Goal: Task Accomplishment & Management: Complete application form

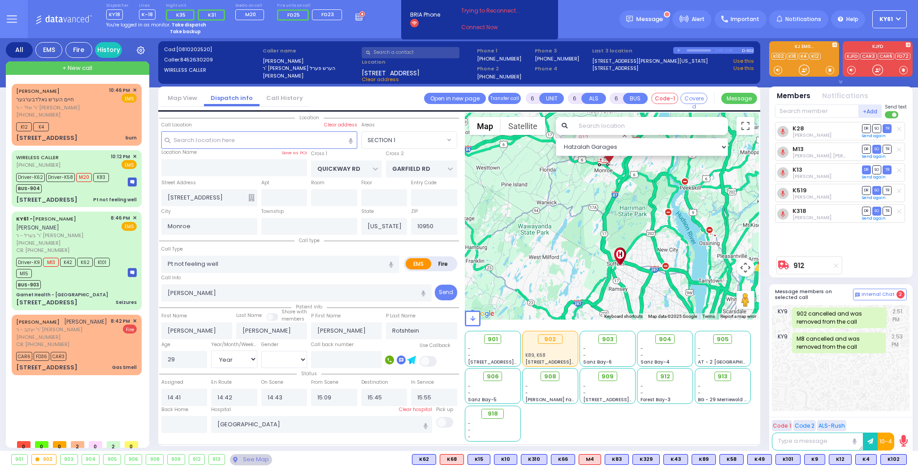
select select "SECTION 1"
select select "Year"
select select "[DEMOGRAPHIC_DATA]"
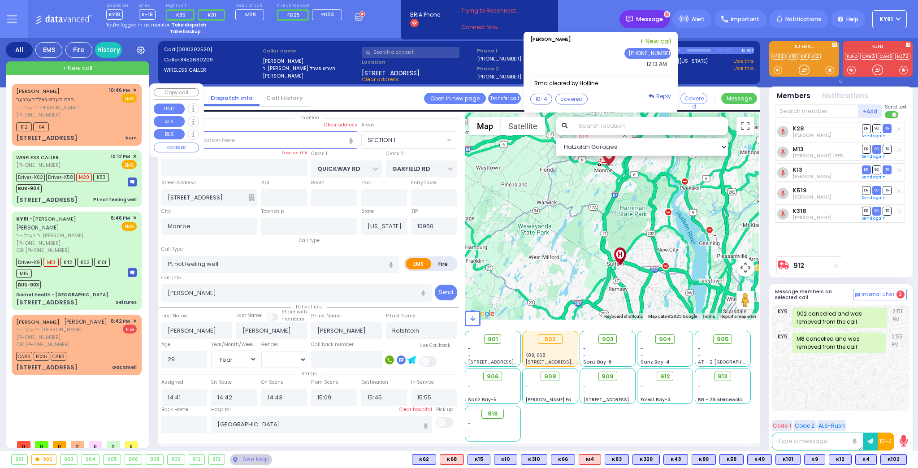
click at [655, 18] on span "Message" at bounding box center [649, 19] width 27 height 9
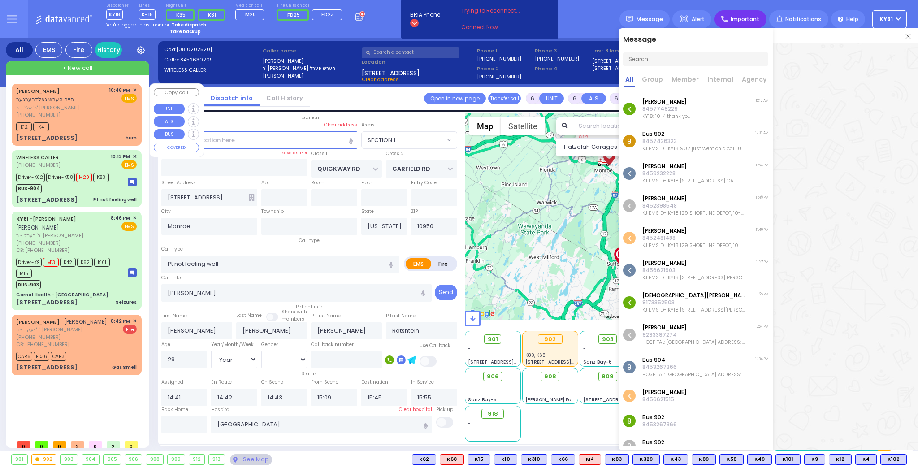
click at [752, 21] on span "Important" at bounding box center [745, 19] width 29 height 8
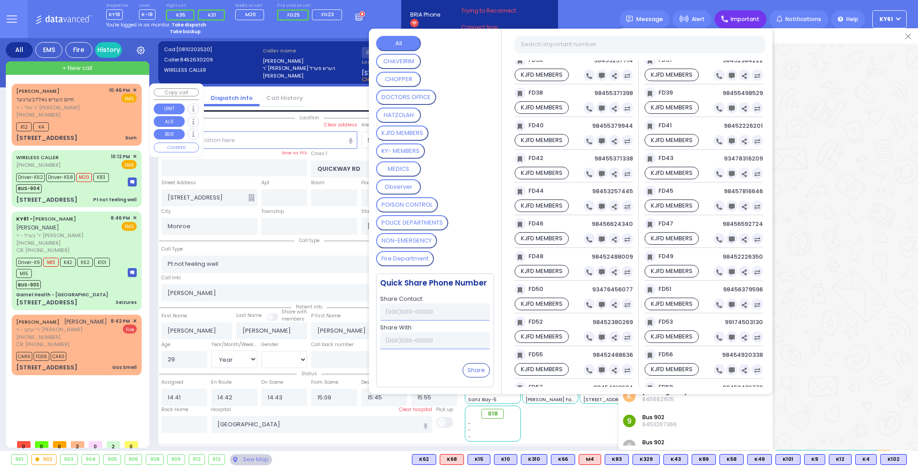
scroll to position [1004, 0]
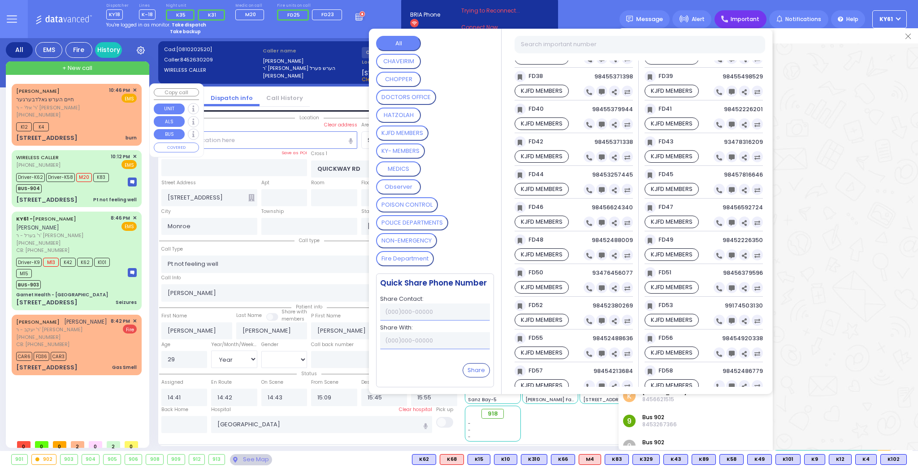
click at [900, 34] on div at bounding box center [845, 35] width 145 height 15
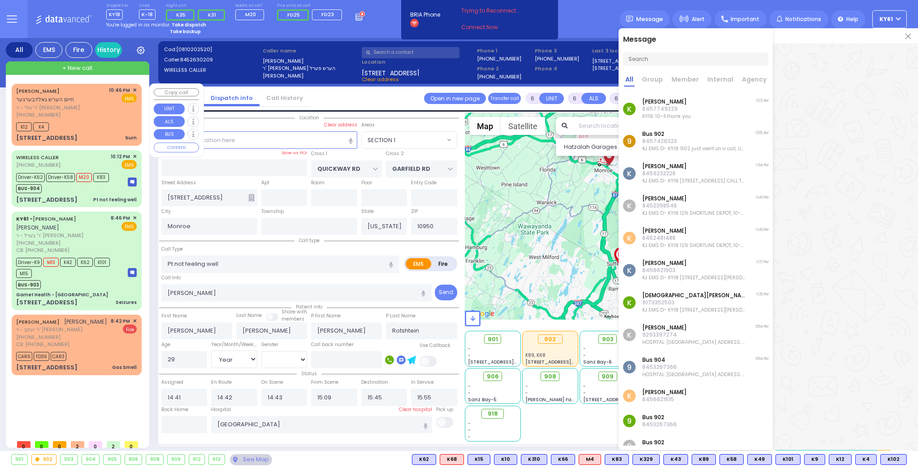
drag, startPoint x: 117, startPoint y: 65, endPoint x: 122, endPoint y: 65, distance: 5.0
click at [121, 65] on div "+ New call" at bounding box center [77, 67] width 143 height 13
drag, startPoint x: 239, startPoint y: 139, endPoint x: 247, endPoint y: 149, distance: 13.2
click at [242, 140] on input "text" at bounding box center [259, 139] width 196 height 17
type input "2"
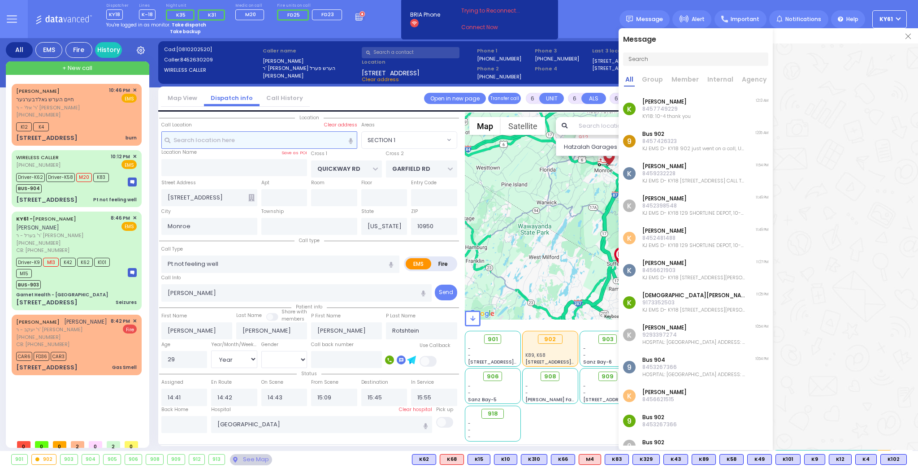
type input "1"
select select
radio input "true"
select select
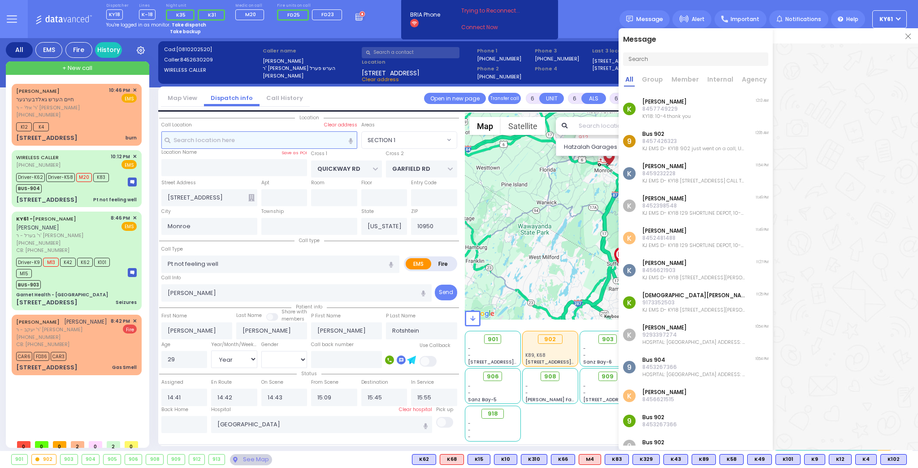
select select
type input "00:24"
select select "Hatzalah Garages"
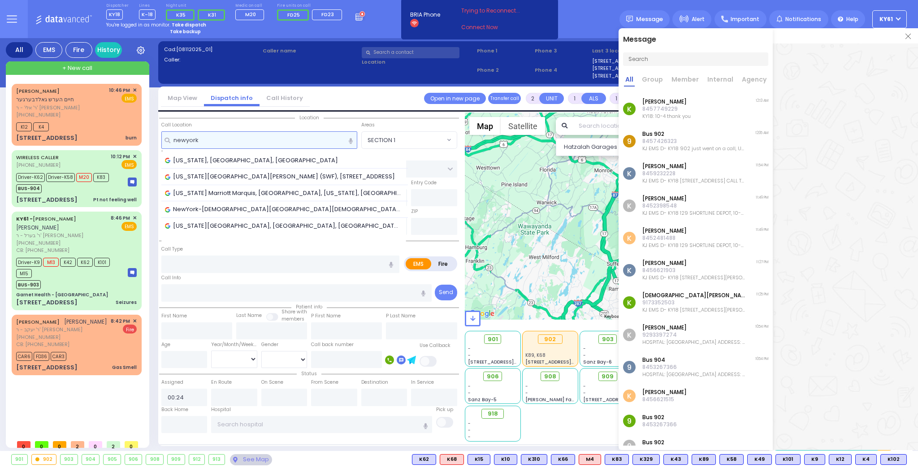
click at [186, 140] on input "newyork" at bounding box center [259, 139] width 196 height 17
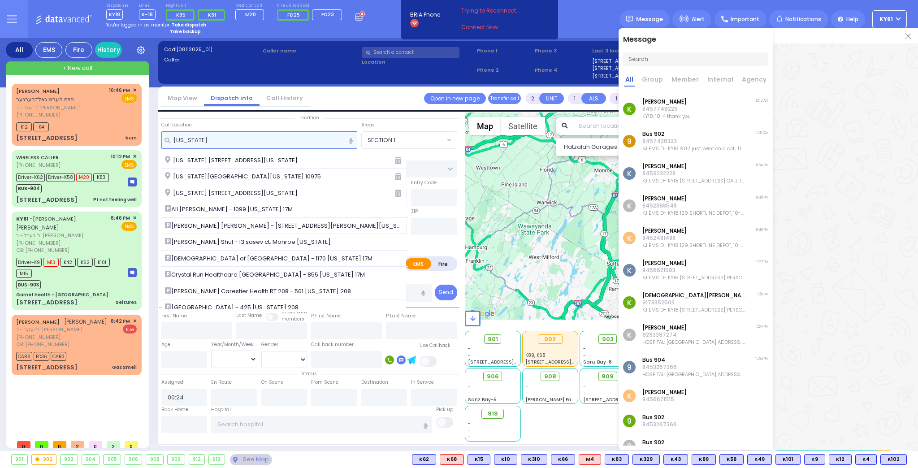
click at [213, 144] on input "new york" at bounding box center [259, 139] width 196 height 17
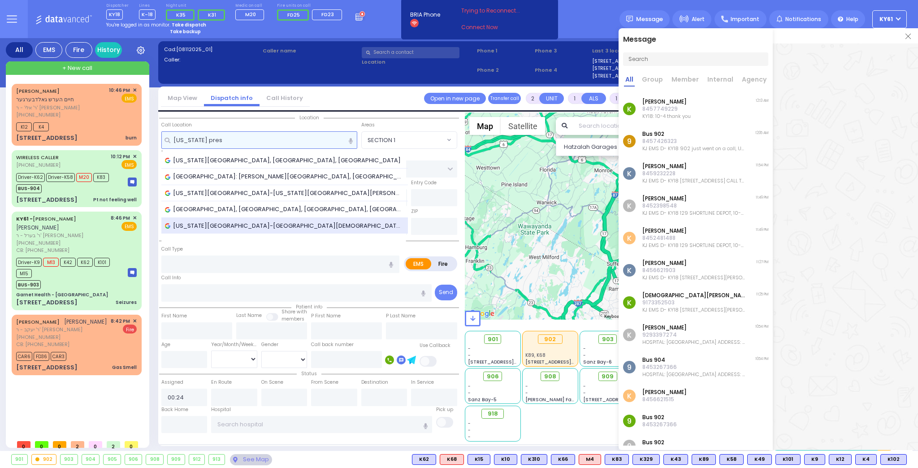
type input "new york pres"
click at [233, 225] on span "New York Presbyterian Hospital-Columbia Presbyterian Center, West 168th Street,…" at bounding box center [284, 225] width 239 height 9
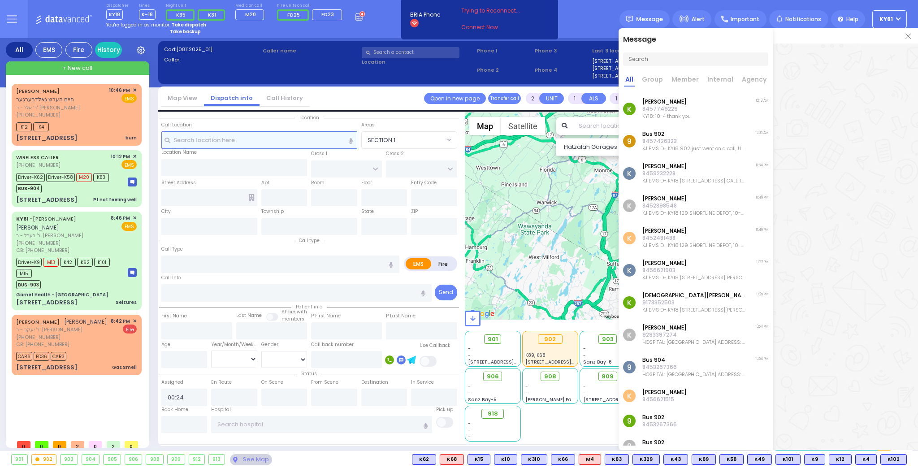
click at [243, 140] on input "text" at bounding box center [259, 139] width 196 height 17
click at [232, 148] on input "text" at bounding box center [259, 139] width 196 height 17
click at [910, 36] on img at bounding box center [908, 36] width 5 height 5
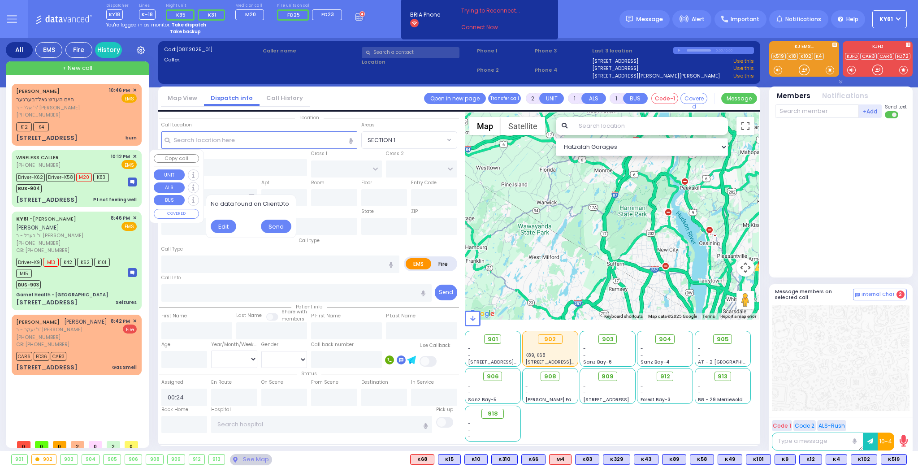
click at [88, 191] on div "BUS-904" at bounding box center [62, 187] width 93 height 11
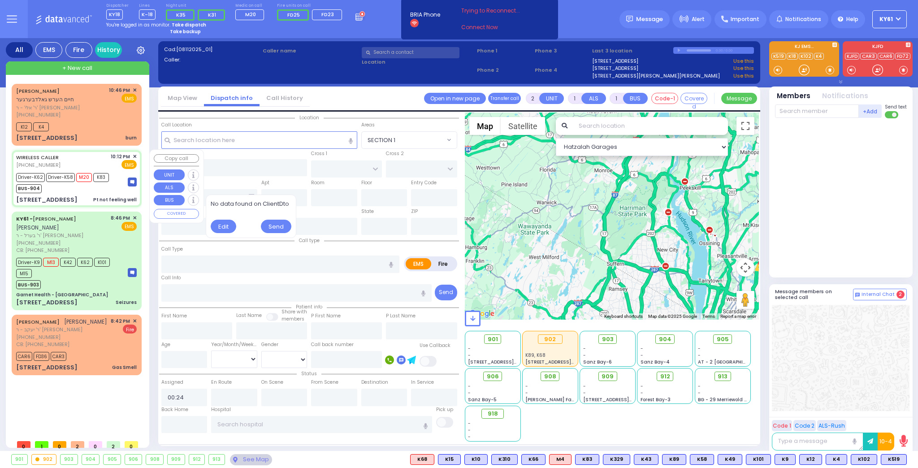
click at [88, 192] on div "BUS-904" at bounding box center [62, 187] width 93 height 11
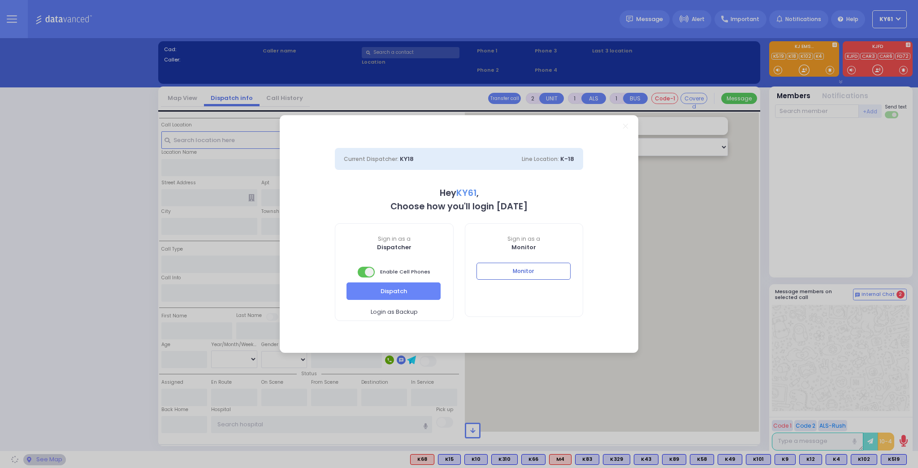
select select "7"
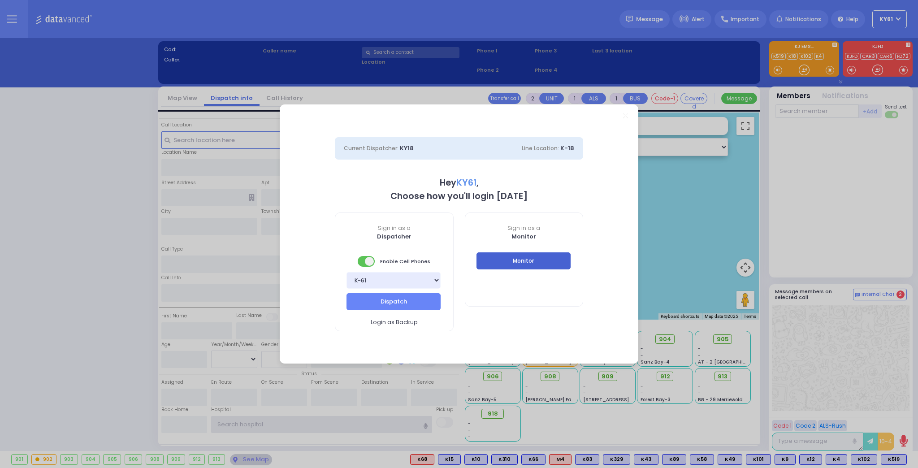
type input "ky61"
click at [500, 265] on button "Monitor" at bounding box center [524, 260] width 94 height 17
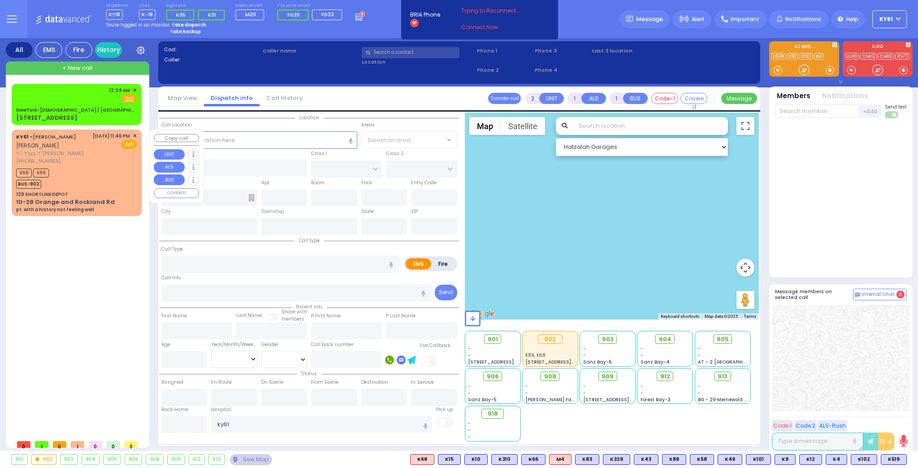
click at [108, 189] on div "K68 K89 BUS-902" at bounding box center [76, 177] width 121 height 22
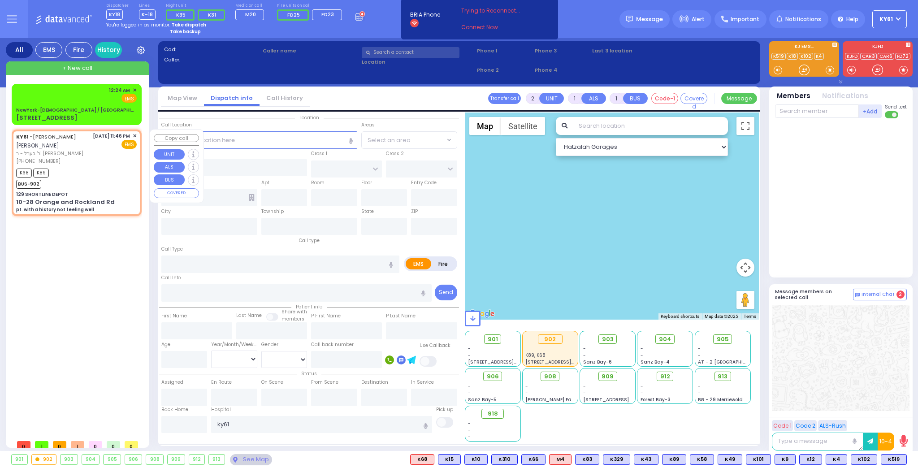
select select
type input "pt. with a history not feeling well"
radio input "true"
type input "[PERSON_NAME]"
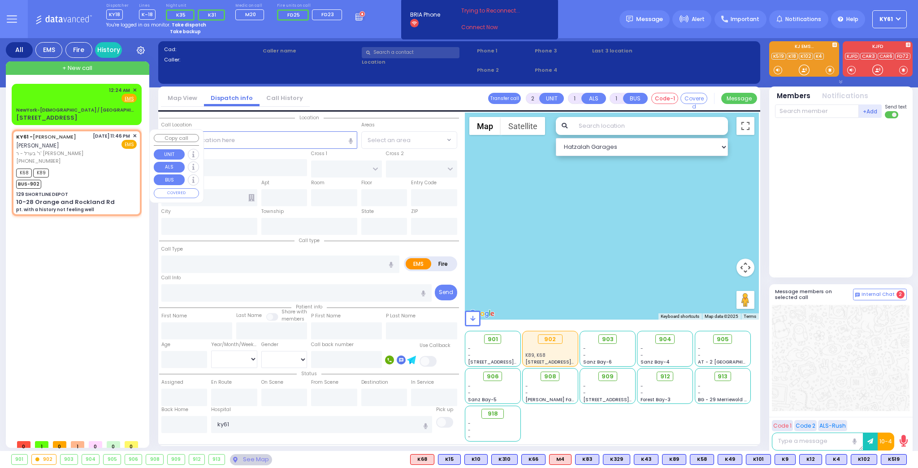
type input "75"
select select "Year"
select select "[DEMOGRAPHIC_DATA]"
type input "23:46"
type input "23:49"
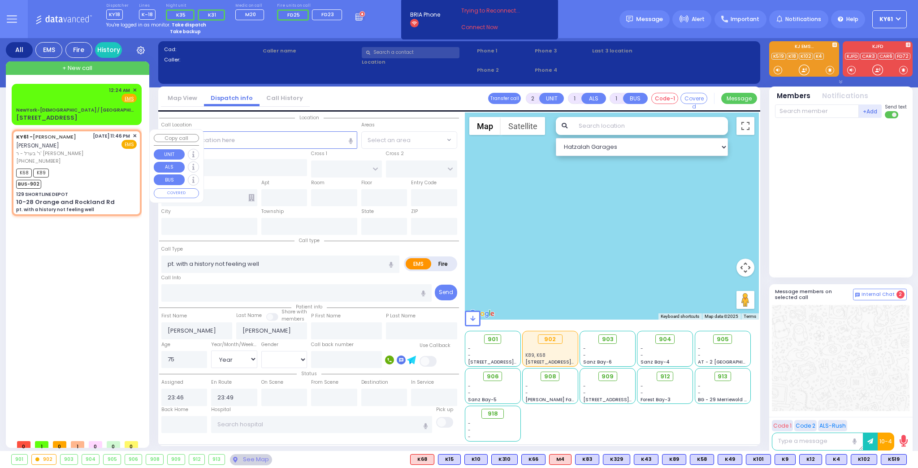
select select "Hatzalah Garages"
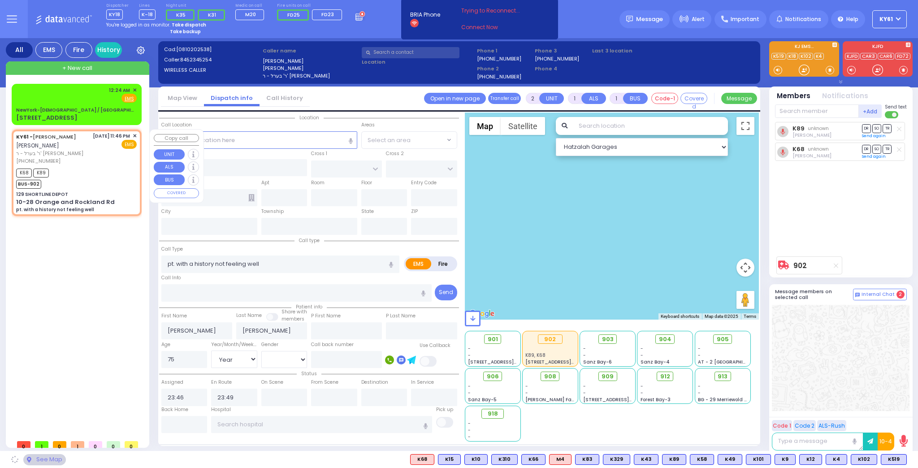
type input "129 SHORTLINE DEPOT"
type input "10-28 Orange and Rockland Rd"
type input "Monroe"
type input "[US_STATE]"
type input "10950"
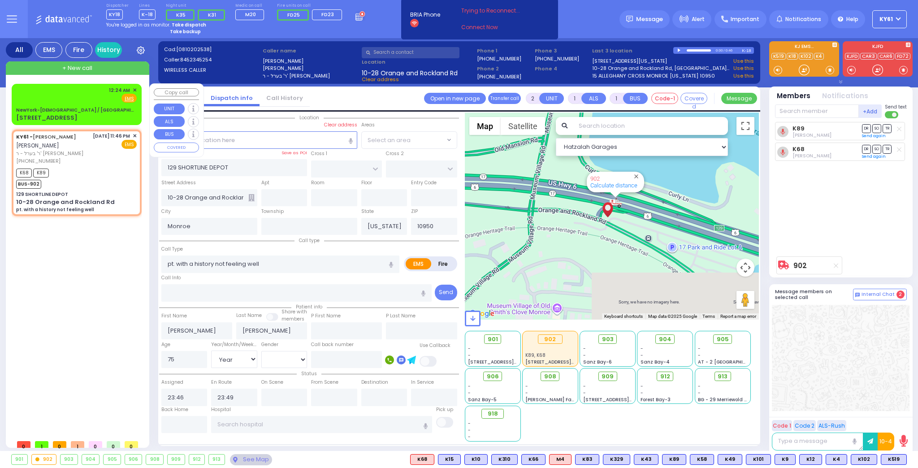
click at [98, 96] on div "12:24 AM ✕ Fire EMS" at bounding box center [76, 95] width 121 height 17
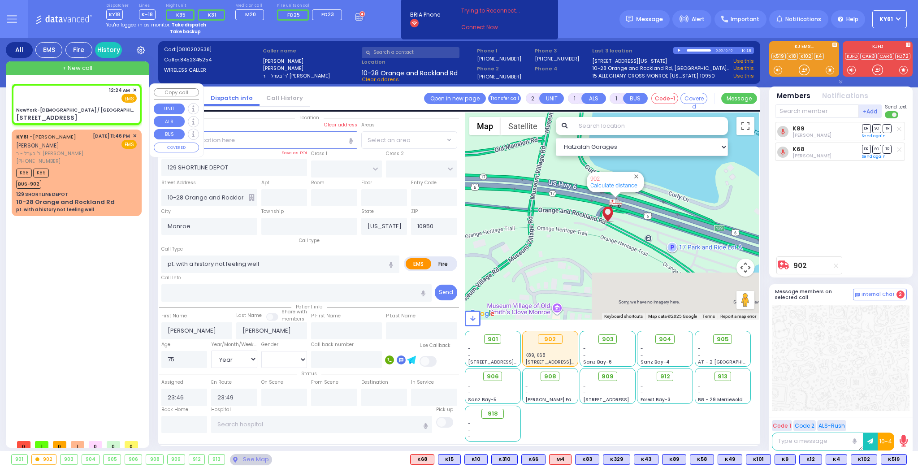
select select
radio input "true"
select select
type input "00:24"
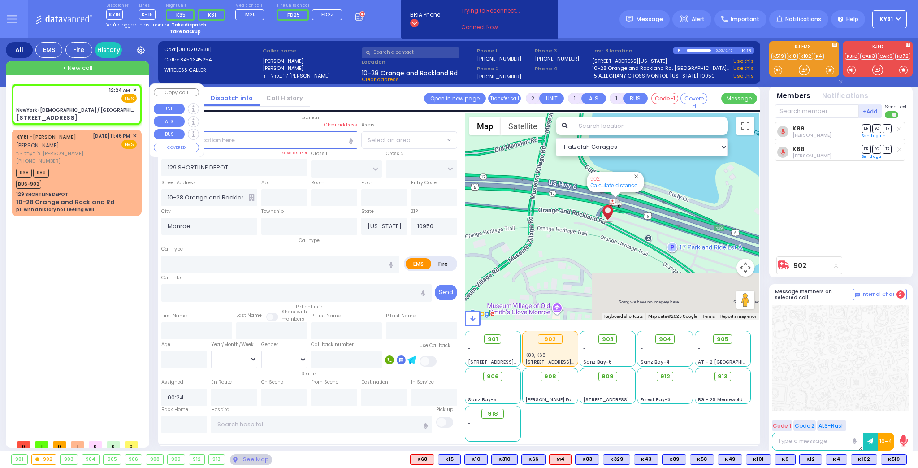
select select "Hatzalah Garages"
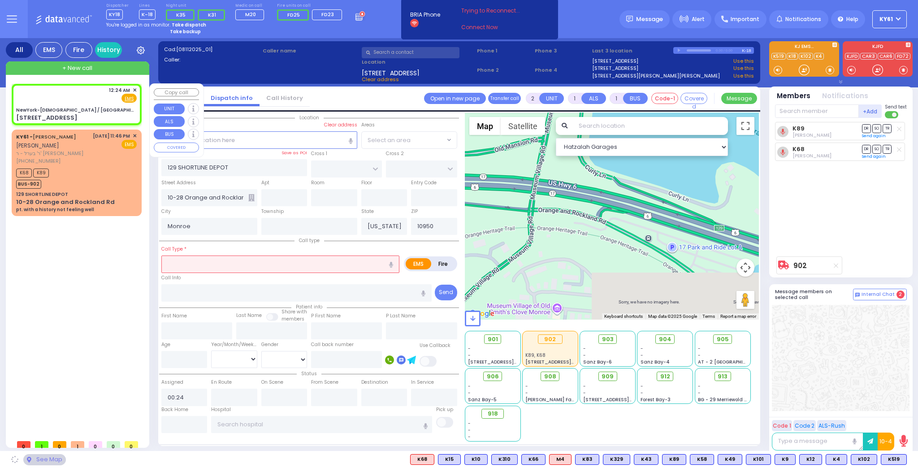
type input "NewYork-[DEMOGRAPHIC_DATA] / [GEOGRAPHIC_DATA] [GEOGRAPHIC_DATA]"
type input "BROADWAY"
type input "[GEOGRAPHIC_DATA][PERSON_NAME]"
type input "[STREET_ADDRESS]"
type input "[US_STATE]"
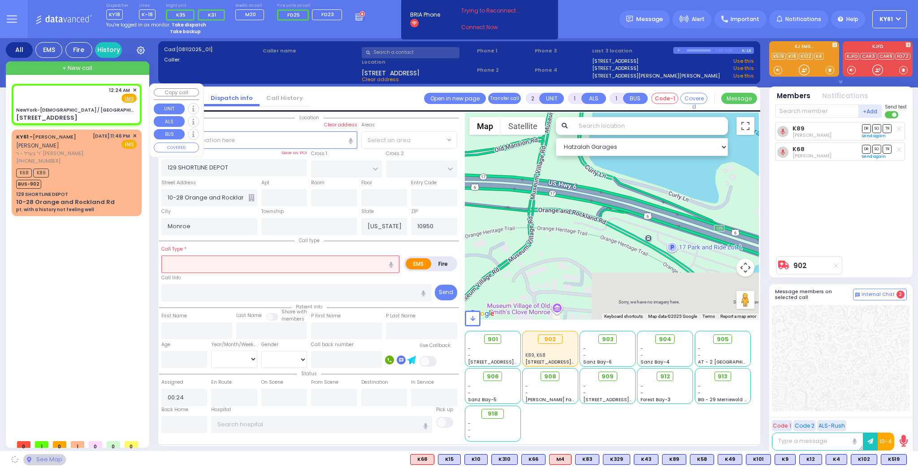
type input "10032"
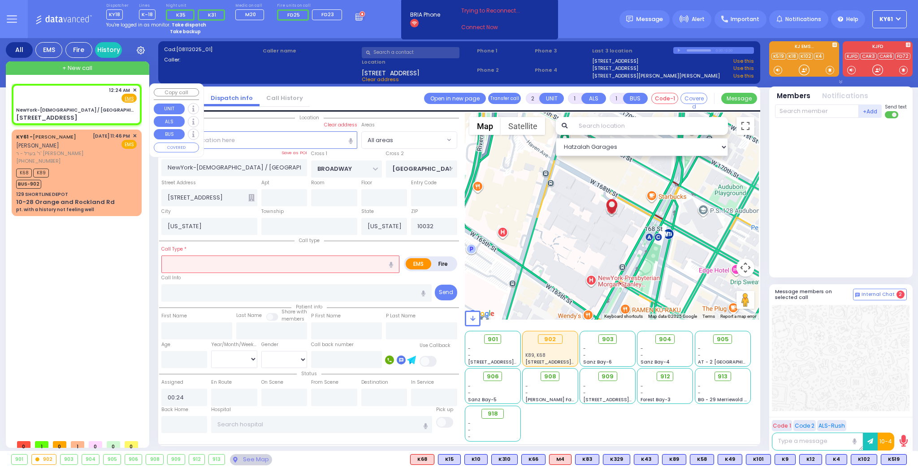
click at [135, 91] on span "✕" at bounding box center [135, 91] width 4 height 8
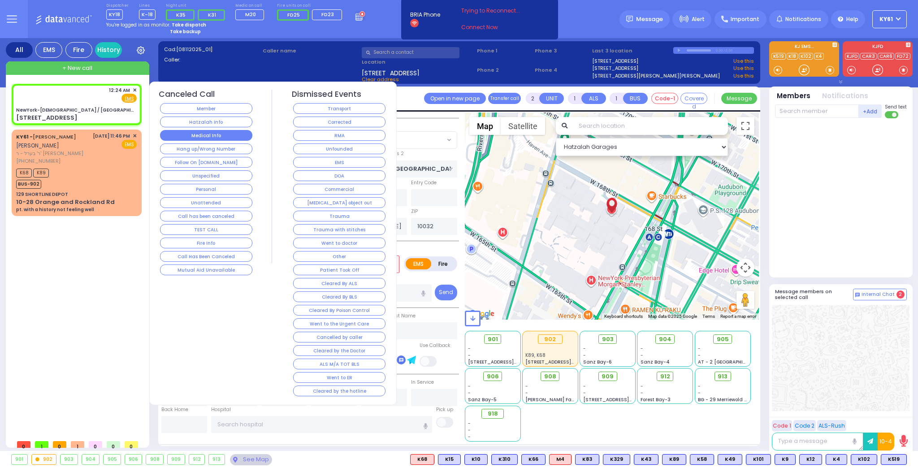
click at [188, 133] on button "Medical Info" at bounding box center [206, 135] width 92 height 11
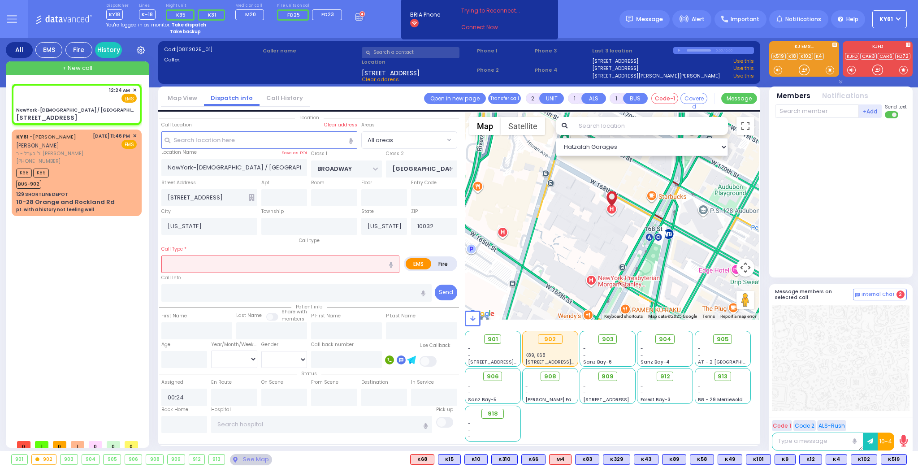
select select
radio input "true"
select select
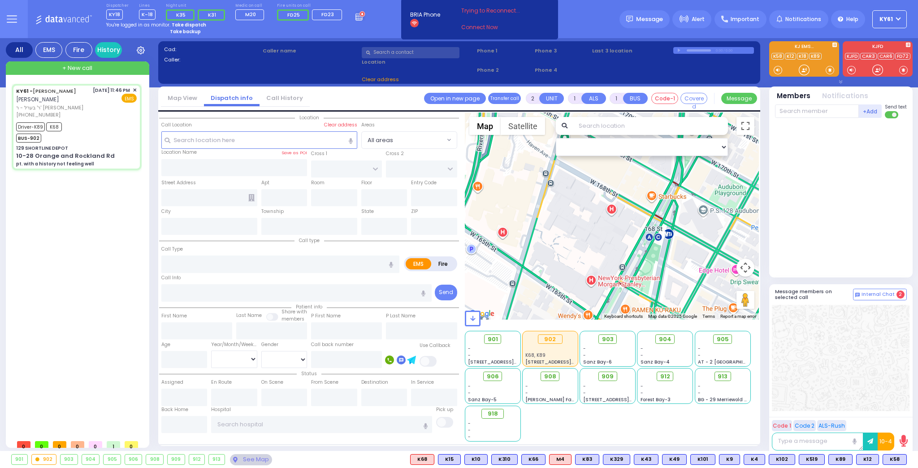
type input "6"
select select
type input "pt. with a history not feeling well"
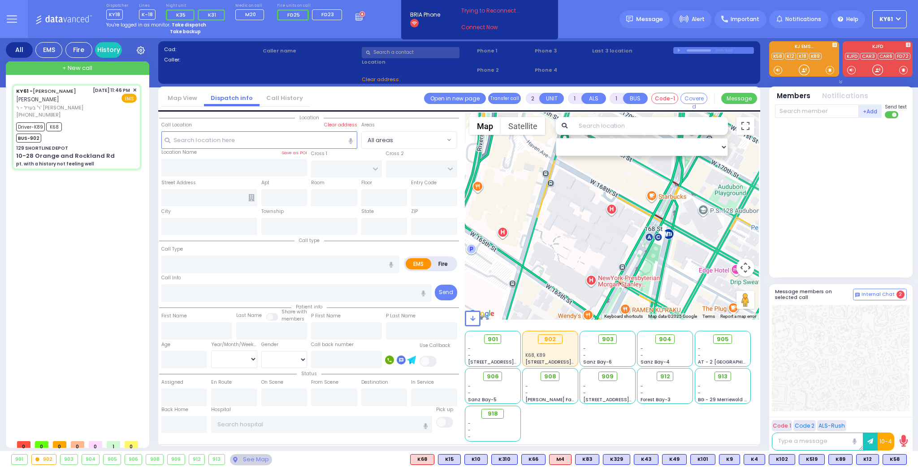
radio input "true"
type input "[PERSON_NAME]"
type input "Unknown"
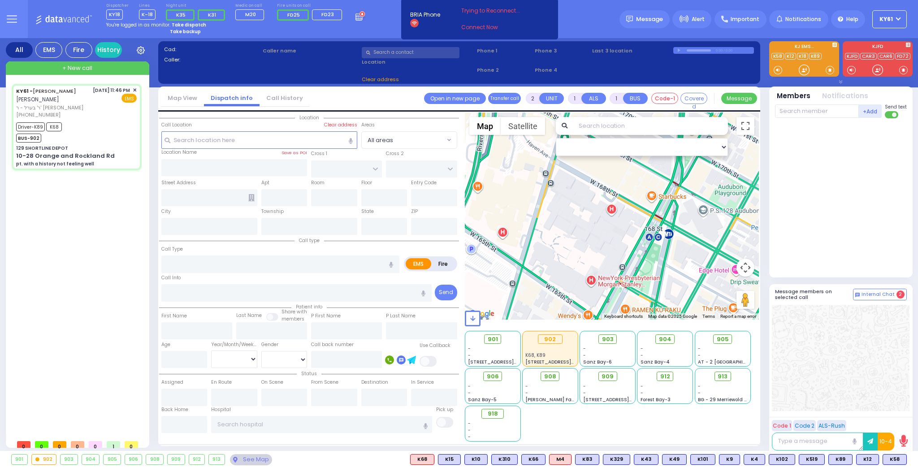
type input "75"
select select "Year"
select select "[DEMOGRAPHIC_DATA]"
type input "23:46"
type input "23:49"
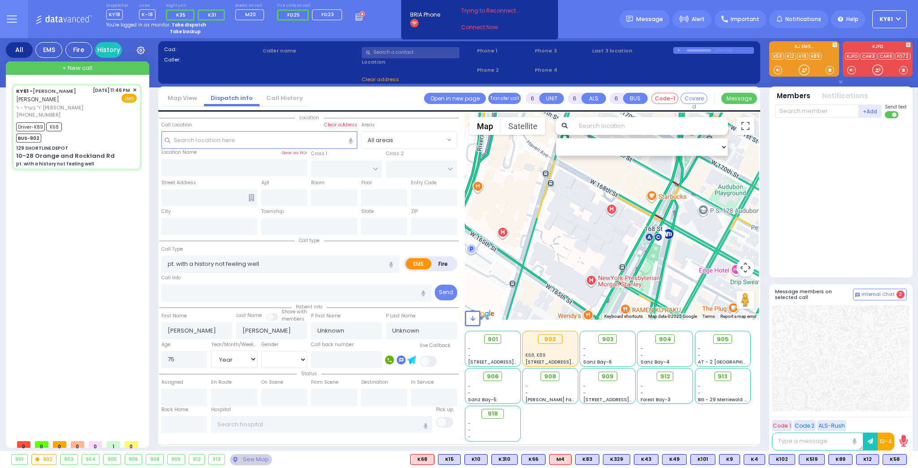
type input "00:25"
type input "00:30"
type input "01:20"
type input "02:15"
select select "Hatzalah Garages"
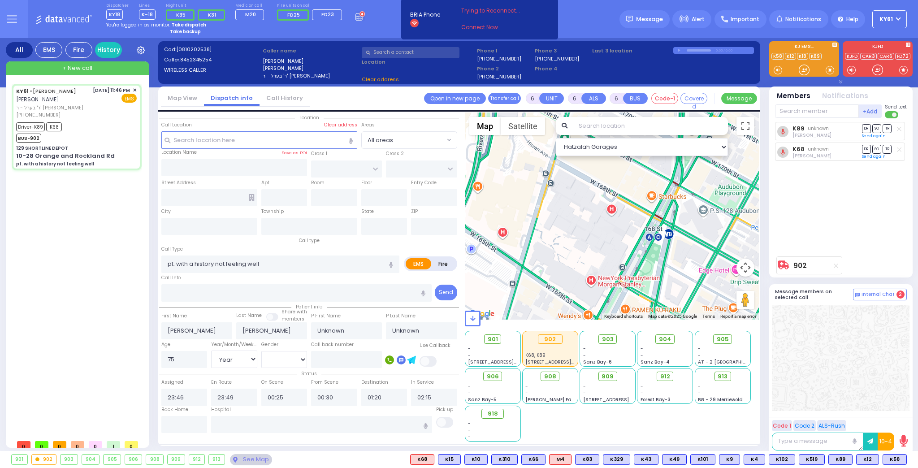
type input "129 SHORTLINE DEPOT"
type input "10-28 Orange and Rockland Rd"
type input "Monroe"
type input "[US_STATE]"
type input "10950"
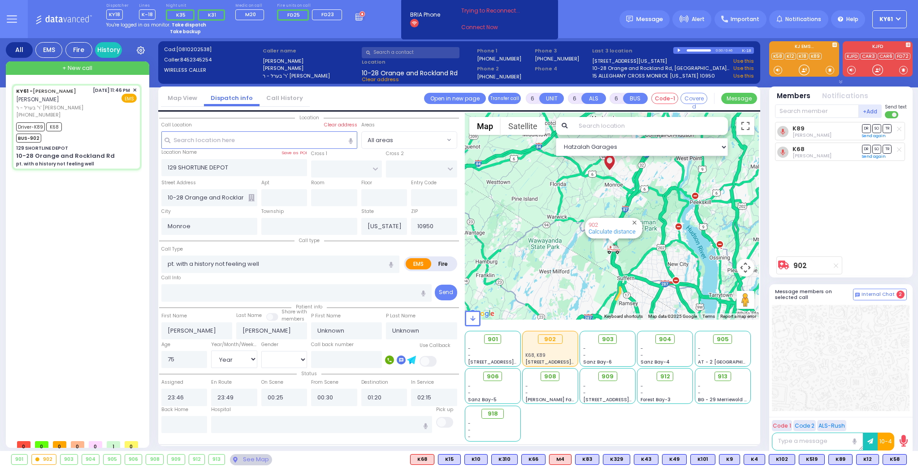
select select
radio input "true"
type input "Eva"
type input "[PERSON_NAME]"
select select "Year"
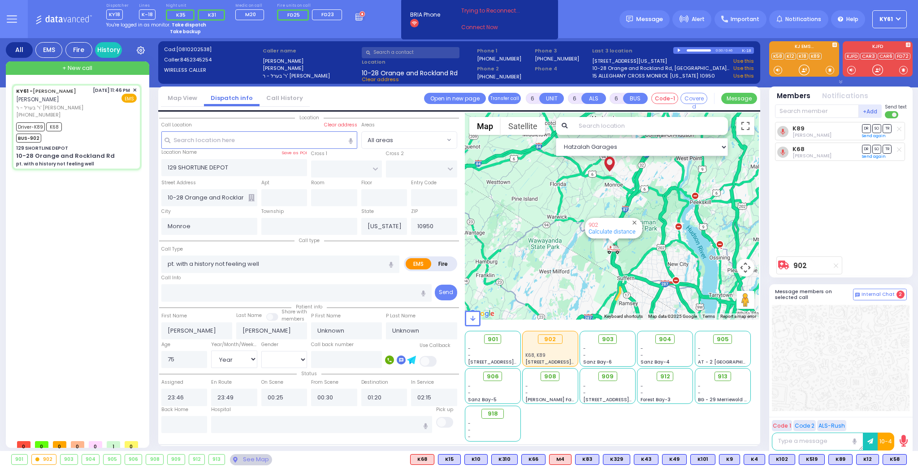
select select "[DEMOGRAPHIC_DATA]"
select select "Hatzalah Garages"
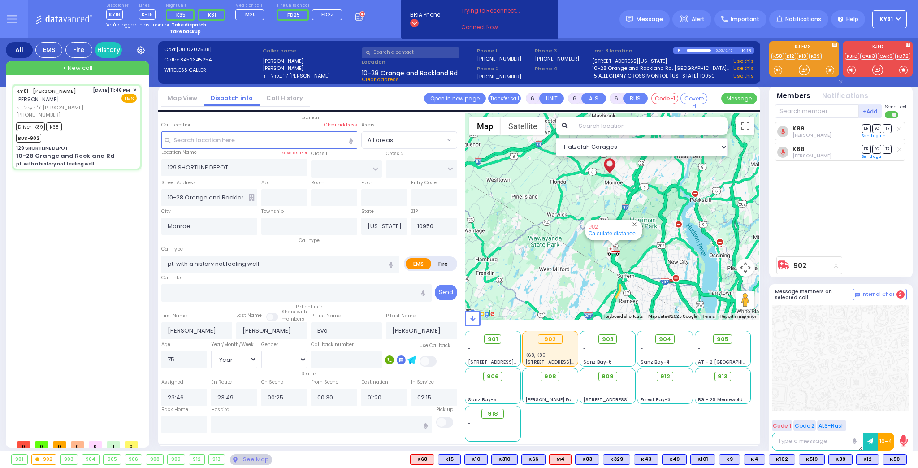
select select
radio input "true"
select select "Year"
select select "[DEMOGRAPHIC_DATA]"
select select "Hatzalah Garages"
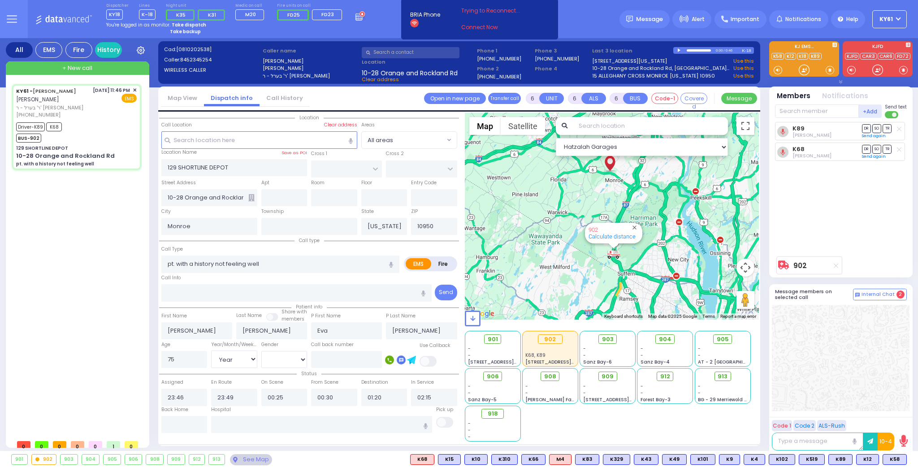
select select
radio input "true"
select select "Year"
select select "[DEMOGRAPHIC_DATA]"
select select "Hatzalah Garages"
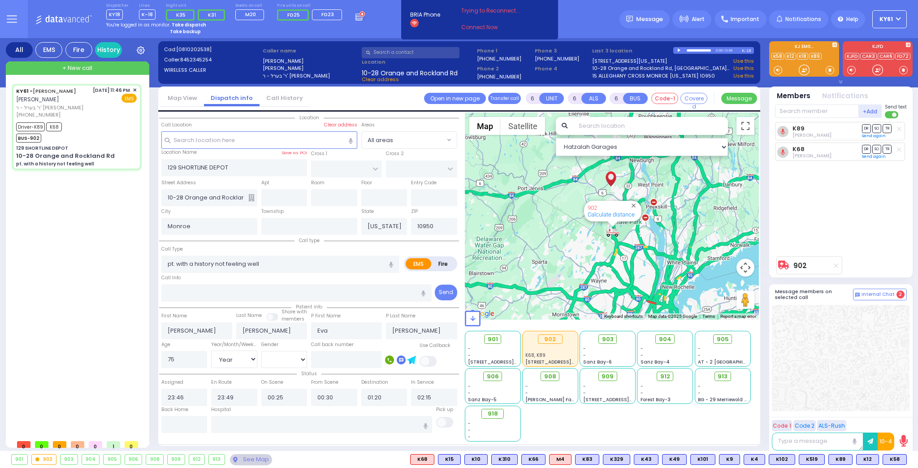
select select
radio input "true"
select select "Year"
select select "[DEMOGRAPHIC_DATA]"
select select "Hatzalah Garages"
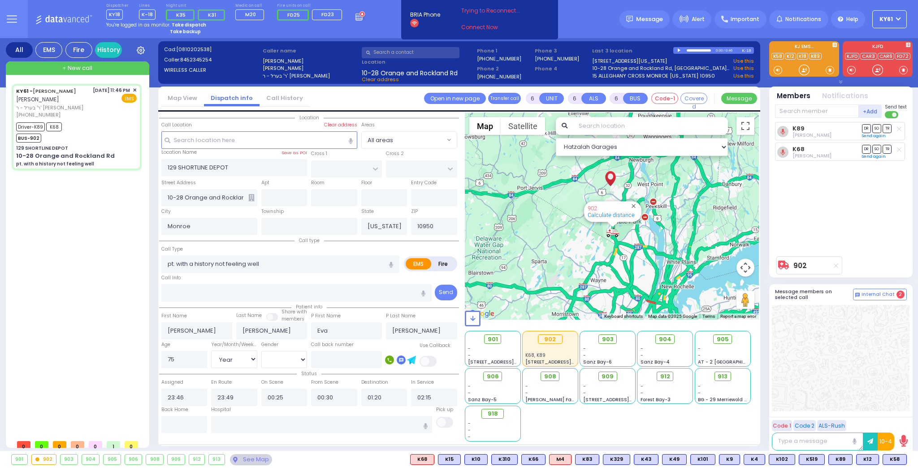
select select
radio input "true"
select select "Year"
select select "[DEMOGRAPHIC_DATA]"
select select "Hatzalah Garages"
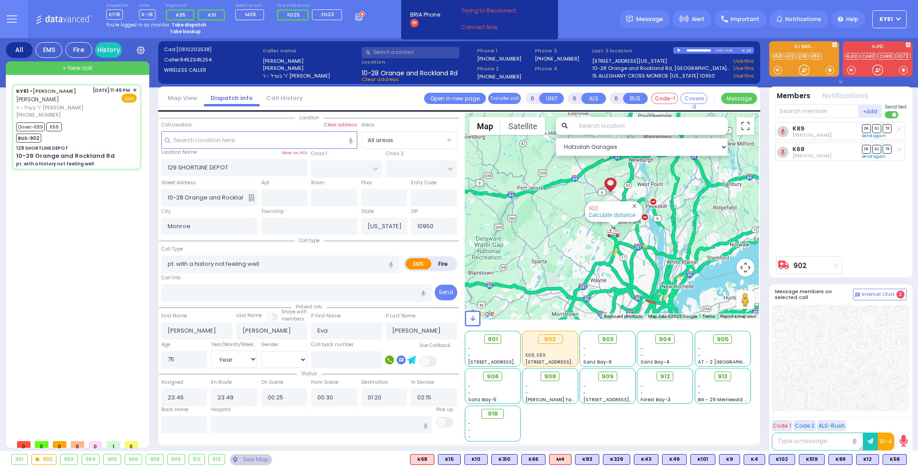
select select
radio input "true"
select select "Year"
select select "[DEMOGRAPHIC_DATA]"
select select "Hatzalah Garages"
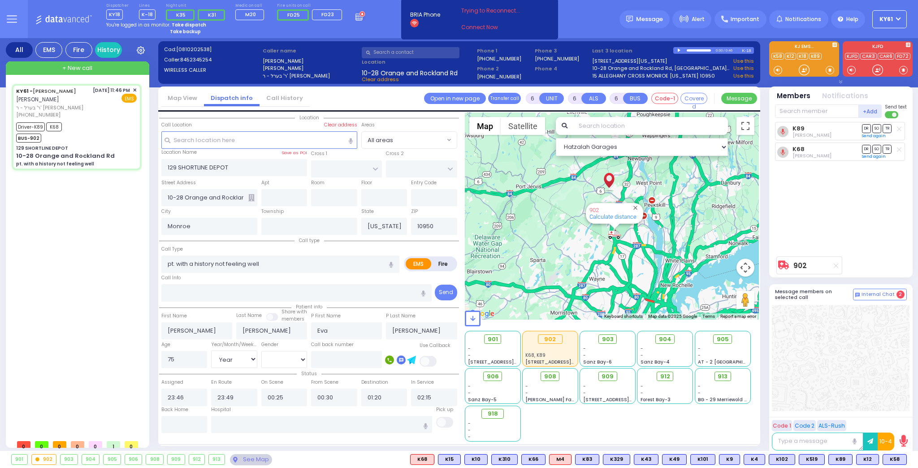
select select
radio input "true"
select select "Year"
select select "[DEMOGRAPHIC_DATA]"
select select "Hatzalah Garages"
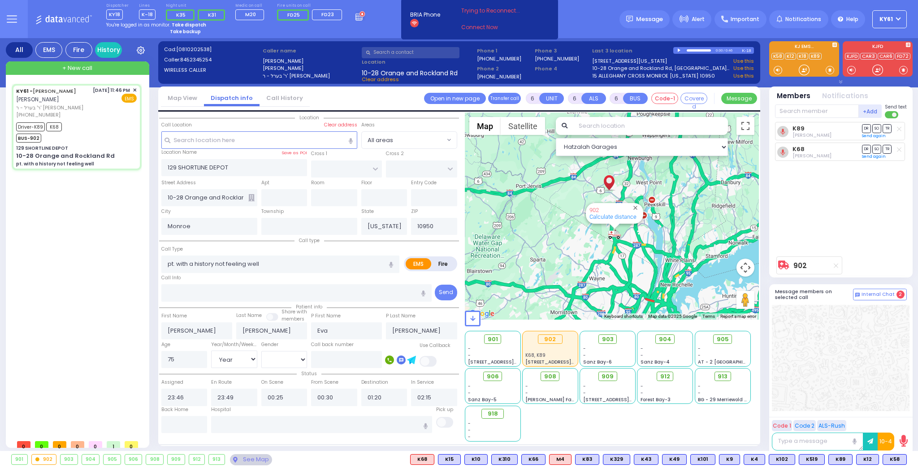
select select
radio input "true"
select select "Year"
select select "[DEMOGRAPHIC_DATA]"
select select "Hatzalah Garages"
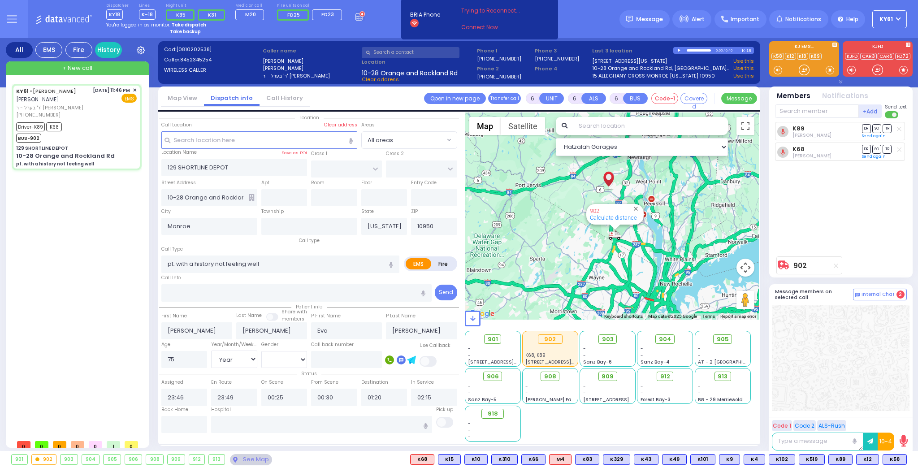
select select
radio input "true"
select select "Year"
select select "[DEMOGRAPHIC_DATA]"
select select "Hatzalah Garages"
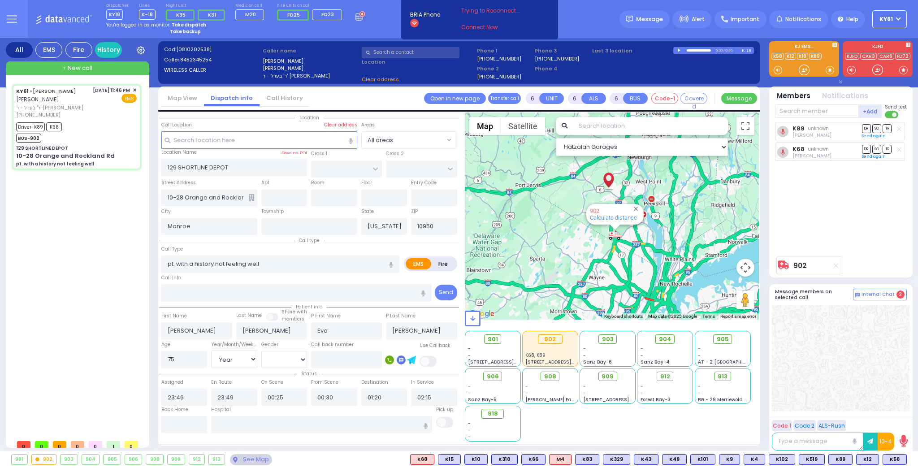
select select
radio input "true"
select select "Year"
select select "[DEMOGRAPHIC_DATA]"
select select "Hatzalah Garages"
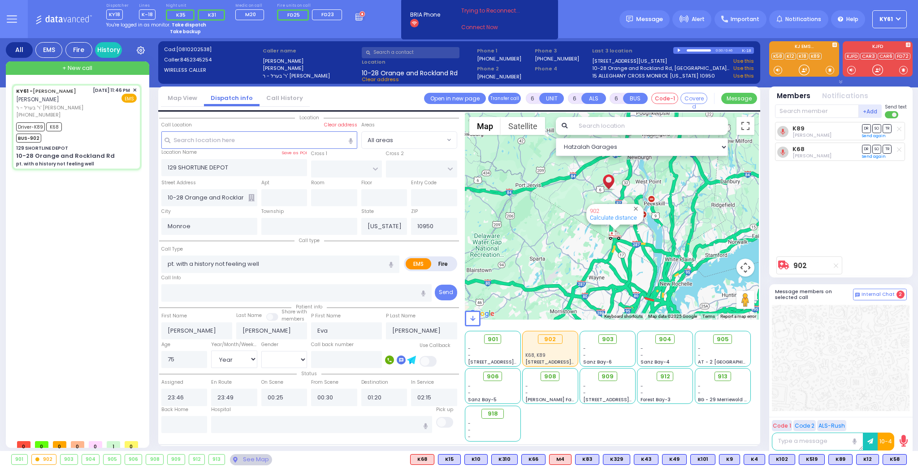
select select
radio input "true"
select select "Year"
select select "[DEMOGRAPHIC_DATA]"
select select "Hatzalah Garages"
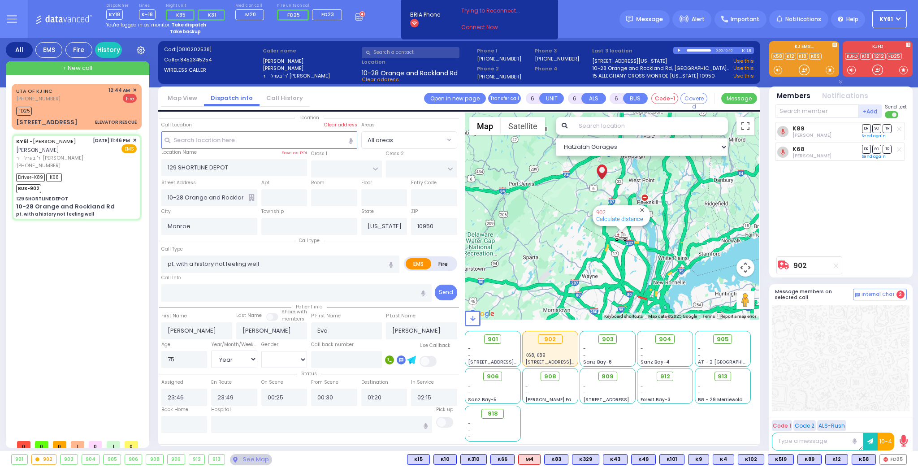
select select
radio input "true"
select select "Year"
select select "[DEMOGRAPHIC_DATA]"
select select "Hatzalah Garages"
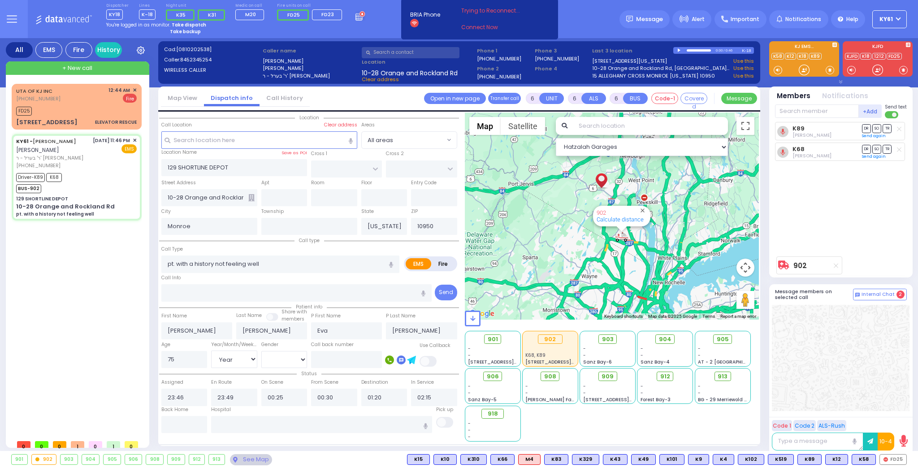
select select
radio input "true"
select select "Year"
select select "[DEMOGRAPHIC_DATA]"
select select "Hatzalah Garages"
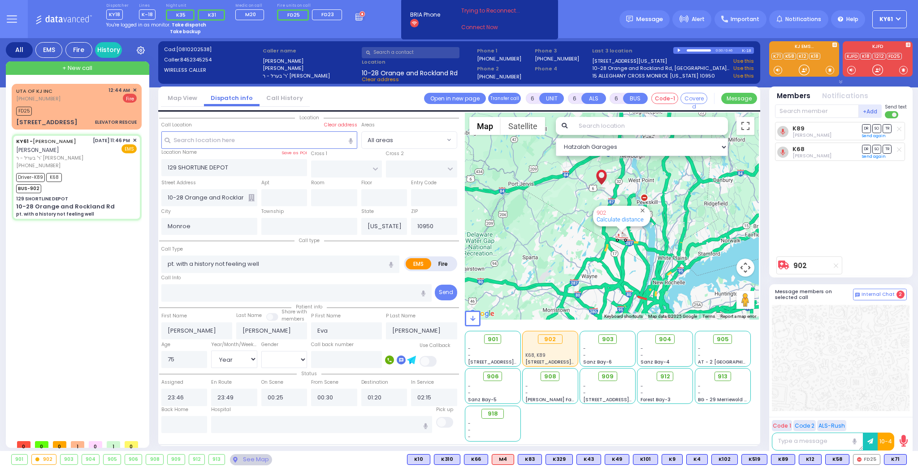
select select
radio input "true"
select select "Year"
select select "[DEMOGRAPHIC_DATA]"
select select "Hatzalah Garages"
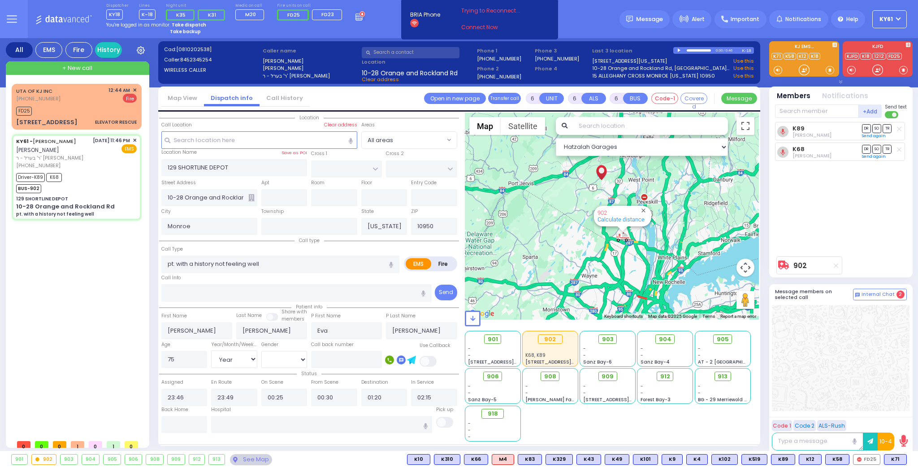
select select
radio input "true"
select select "Year"
select select "[DEMOGRAPHIC_DATA]"
select select "Hatzalah Garages"
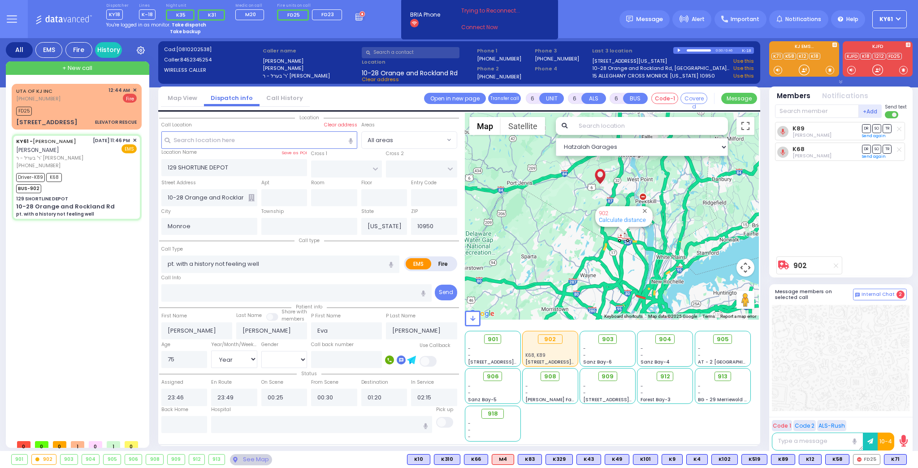
select select
radio input "true"
select select "Year"
select select "[DEMOGRAPHIC_DATA]"
select select "Hatzalah Garages"
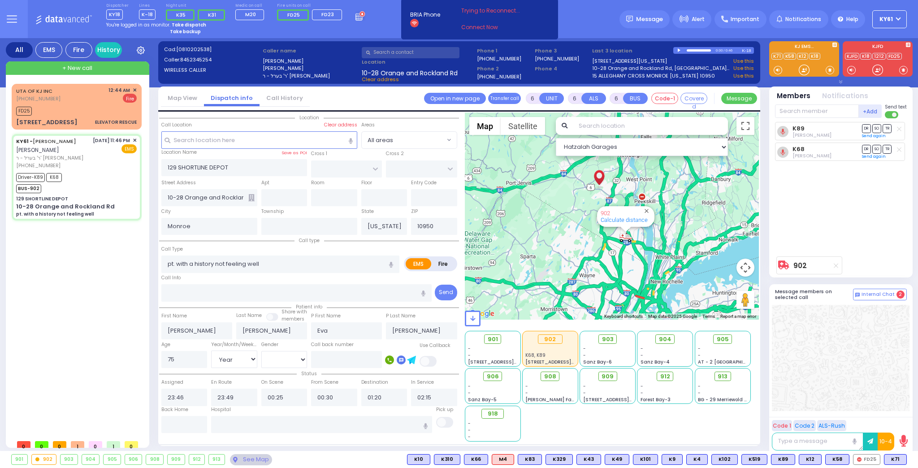
select select
radio input "true"
select select "Year"
select select "[DEMOGRAPHIC_DATA]"
select select "Hatzalah Garages"
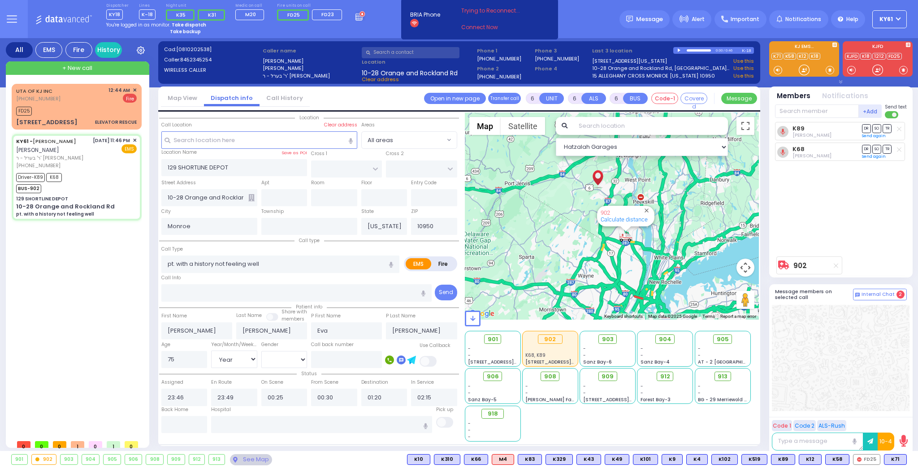
select select
radio input "true"
select select "Year"
select select "[DEMOGRAPHIC_DATA]"
select select "Hatzalah Garages"
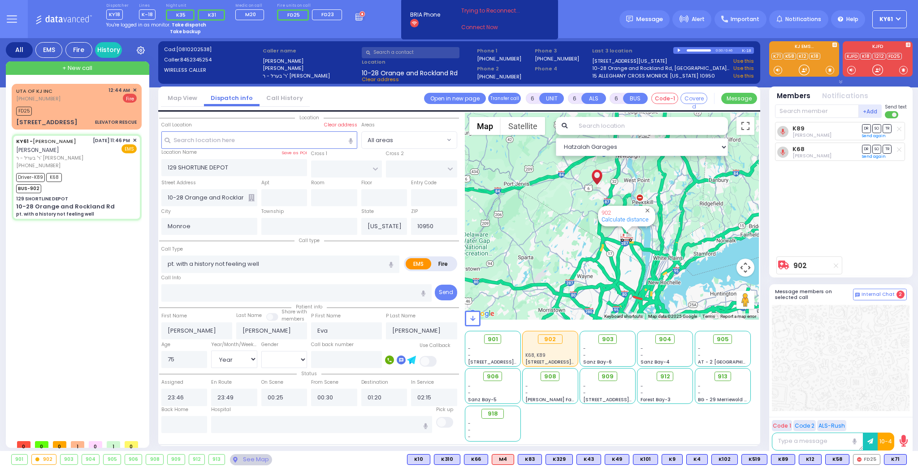
select select
radio input "true"
select select "Year"
select select "[DEMOGRAPHIC_DATA]"
type input "[GEOGRAPHIC_DATA] [STREET_ADDRESS]"
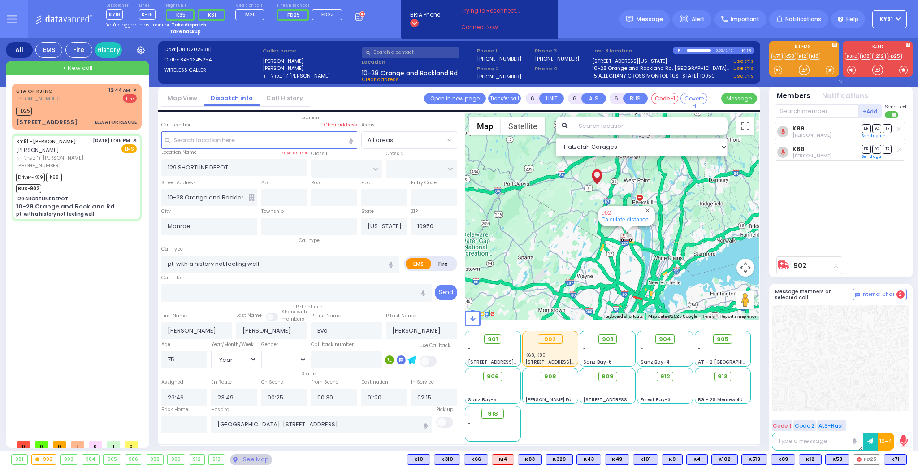
select select "Hatzalah Garages"
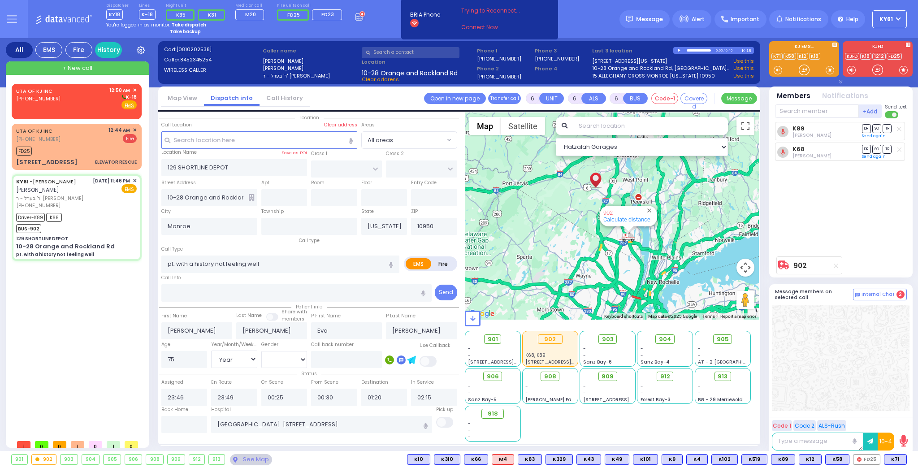
select select
radio input "true"
select select "Year"
select select "[DEMOGRAPHIC_DATA]"
select select "Hatzalah Garages"
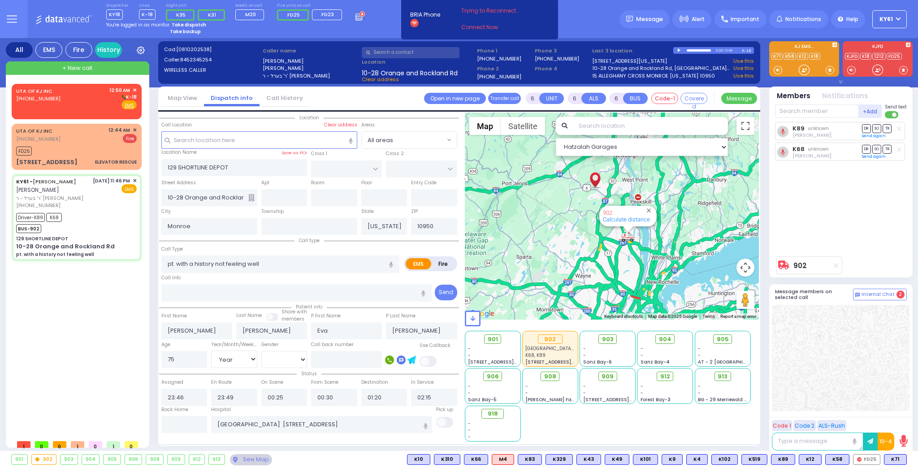
select select
radio input "true"
select select "Year"
select select "[DEMOGRAPHIC_DATA]"
select select "Hatzalah Garages"
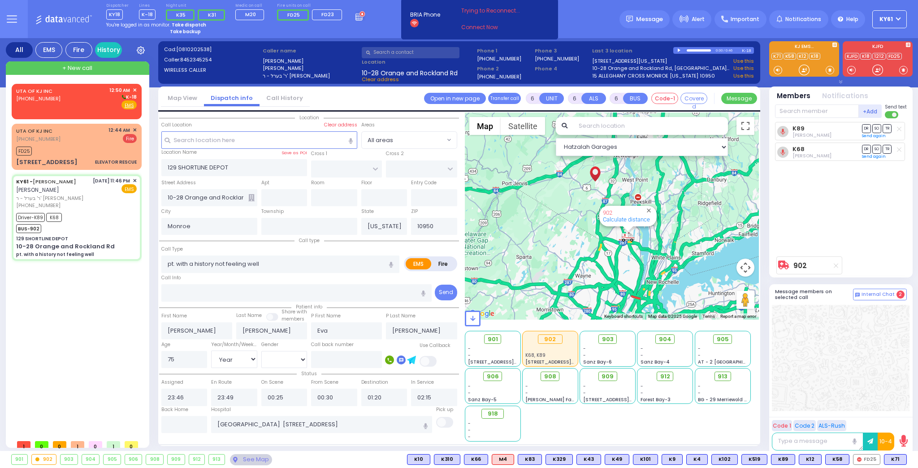
select select
radio input "true"
select select "Year"
select select "[DEMOGRAPHIC_DATA]"
select select "Hatzalah Garages"
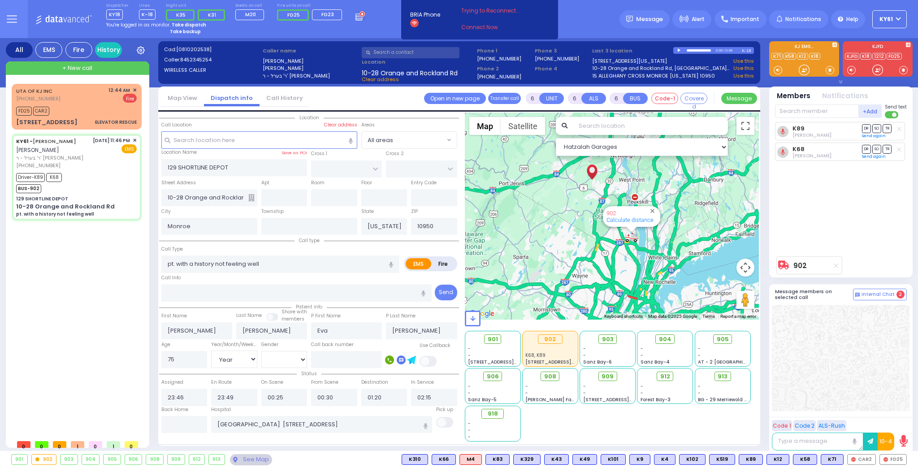
select select
radio input "true"
select select "Year"
select select "[DEMOGRAPHIC_DATA]"
select select "Hatzalah Garages"
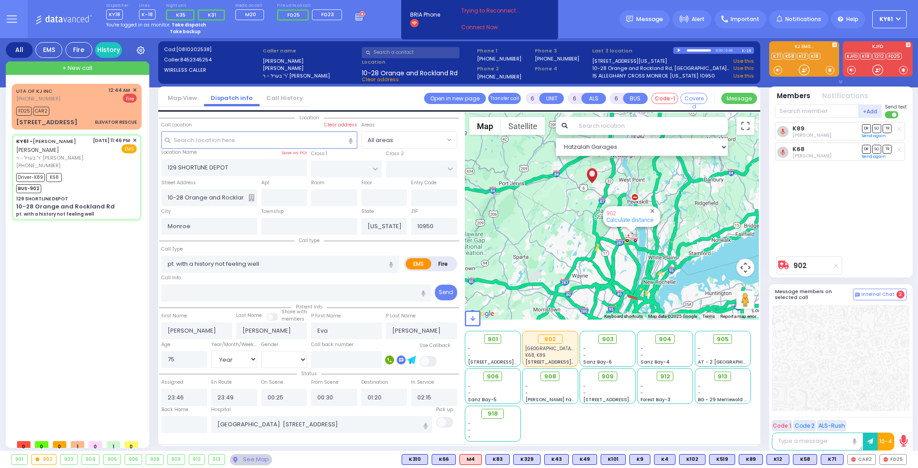
select select
radio input "true"
select select "Year"
select select "[DEMOGRAPHIC_DATA]"
select select "Hatzalah Garages"
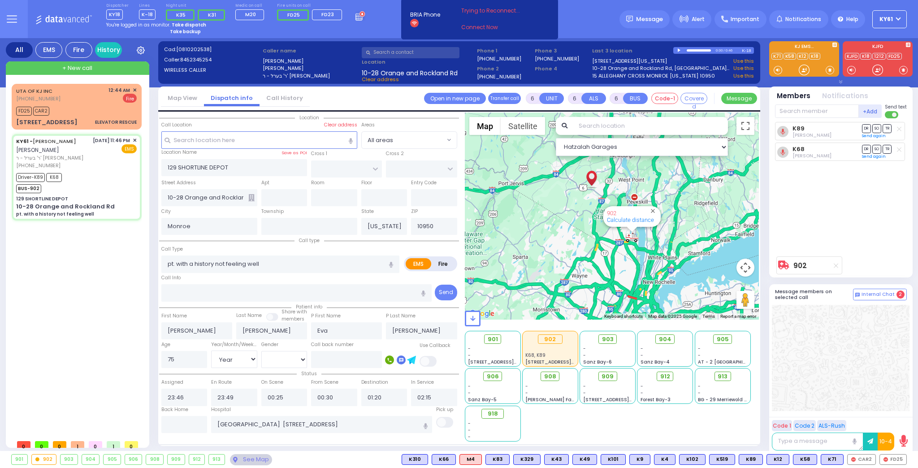
select select
radio input "true"
select select "Year"
